Goal: Check status: Check status

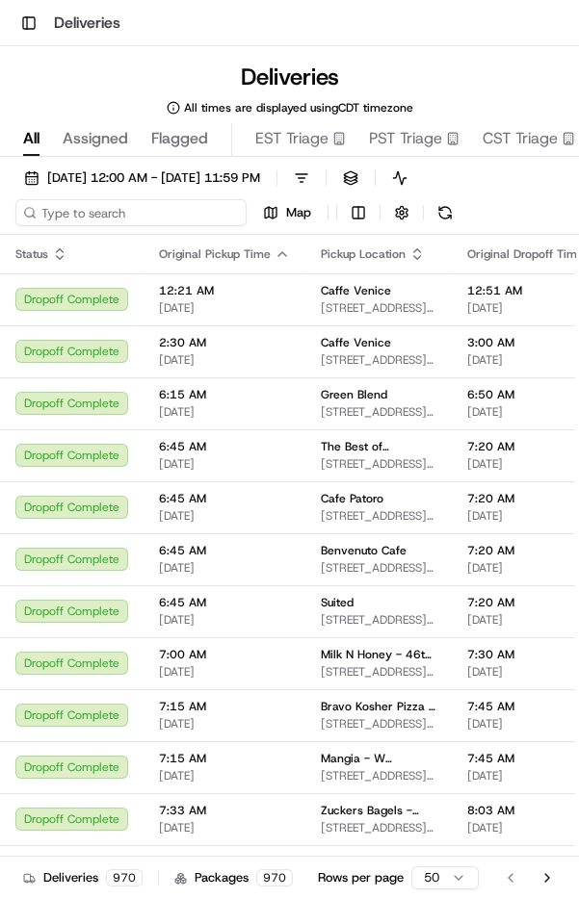
click at [95, 215] on input at bounding box center [130, 212] width 231 height 27
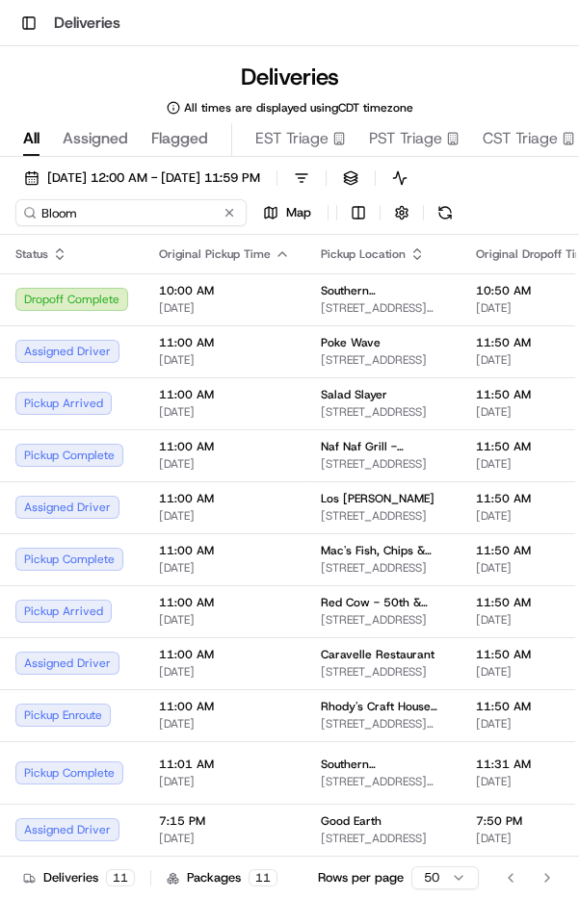
type input "Bloom"
click at [223, 300] on span "[DATE]" at bounding box center [224, 307] width 131 height 15
